Goal: Navigation & Orientation: Find specific page/section

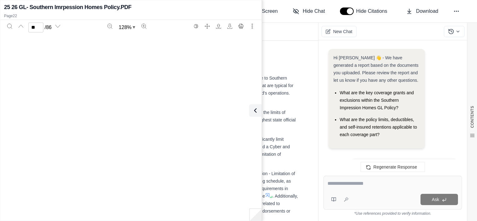
type input "**"
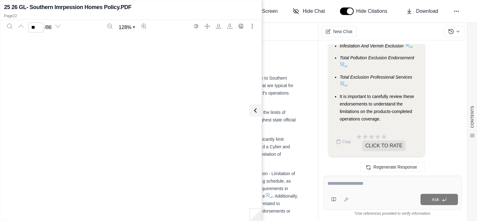
scroll to position [6634, 0]
drag, startPoint x: 256, startPoint y: 112, endPoint x: 241, endPoint y: 108, distance: 15.7
click at [256, 112] on icon at bounding box center [255, 110] width 7 height 7
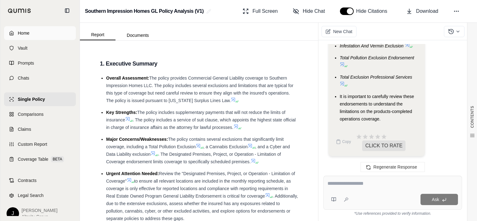
click at [36, 32] on link "Home" at bounding box center [40, 33] width 72 height 14
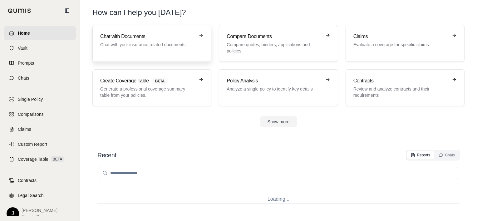
click at [155, 44] on p "Chat with your insurance related documents" at bounding box center [147, 45] width 95 height 6
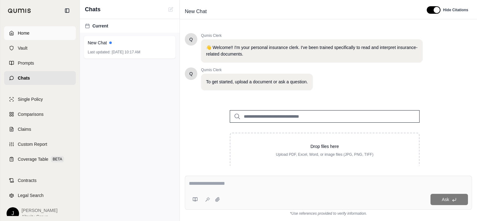
click at [28, 33] on span "Home" at bounding box center [24, 33] width 12 height 6
